Goal: Download file/media

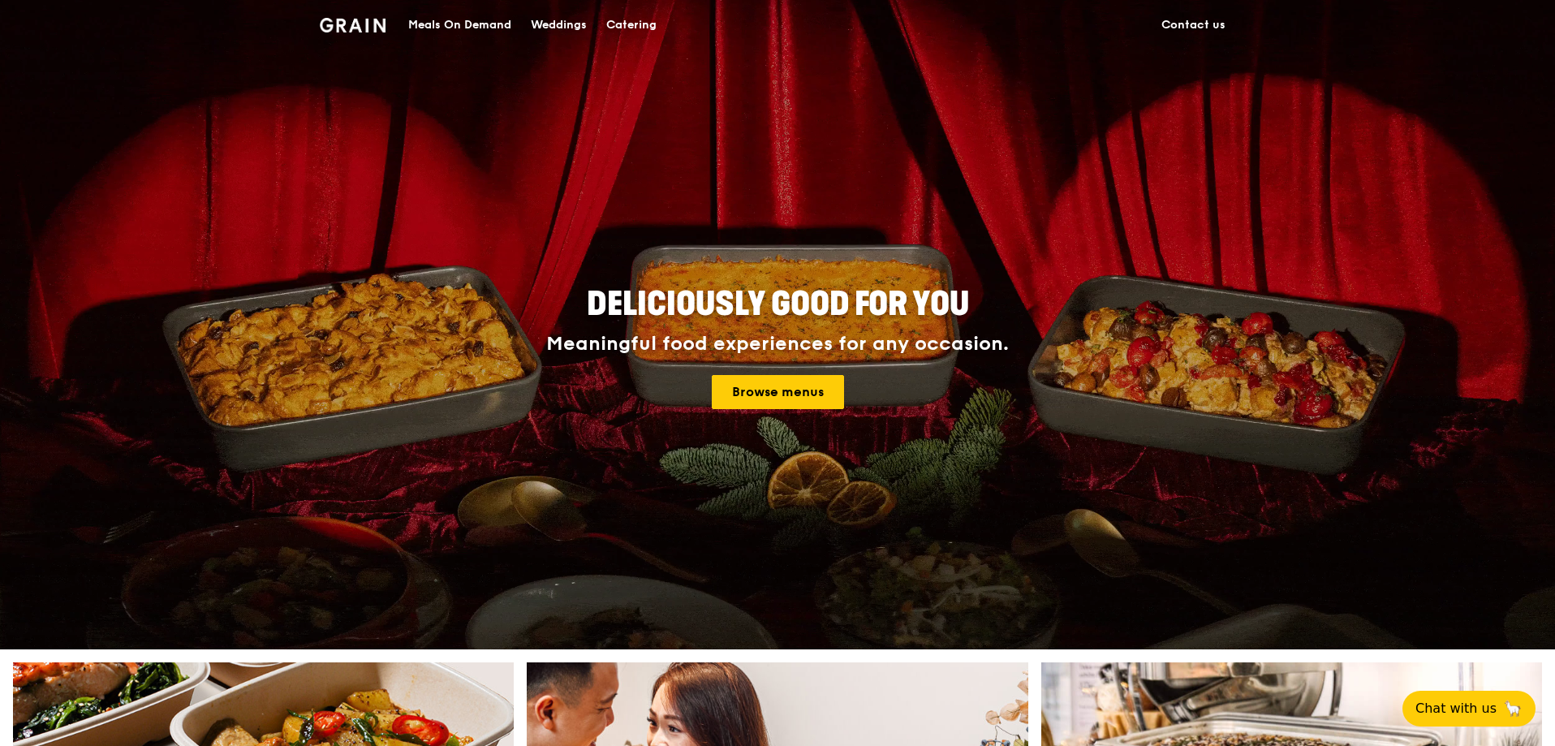
click at [639, 27] on div "Catering" at bounding box center [631, 25] width 50 height 49
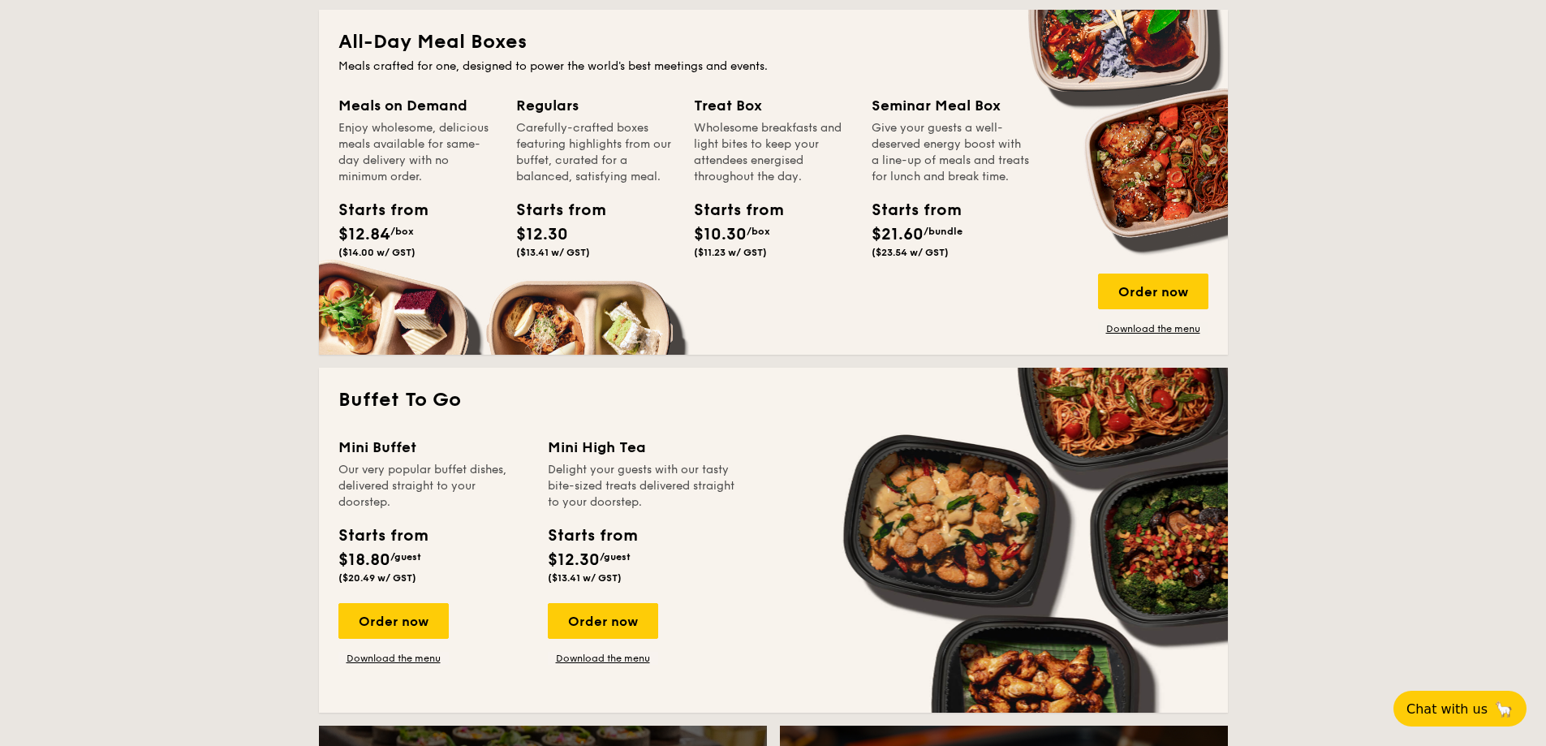
scroll to position [1136, 0]
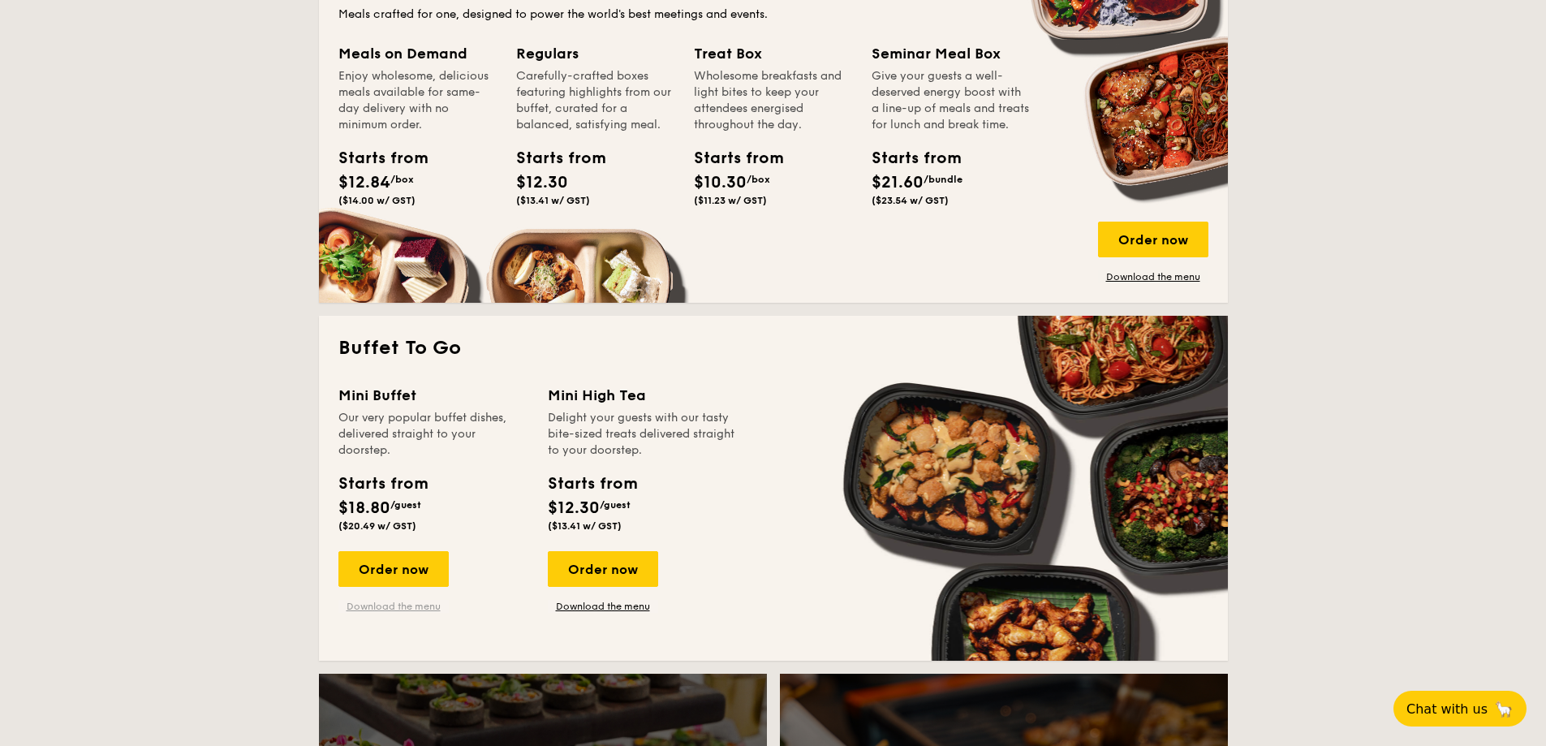
click at [402, 609] on link "Download the menu" at bounding box center [393, 606] width 110 height 13
